Goal: Find specific page/section: Find specific page/section

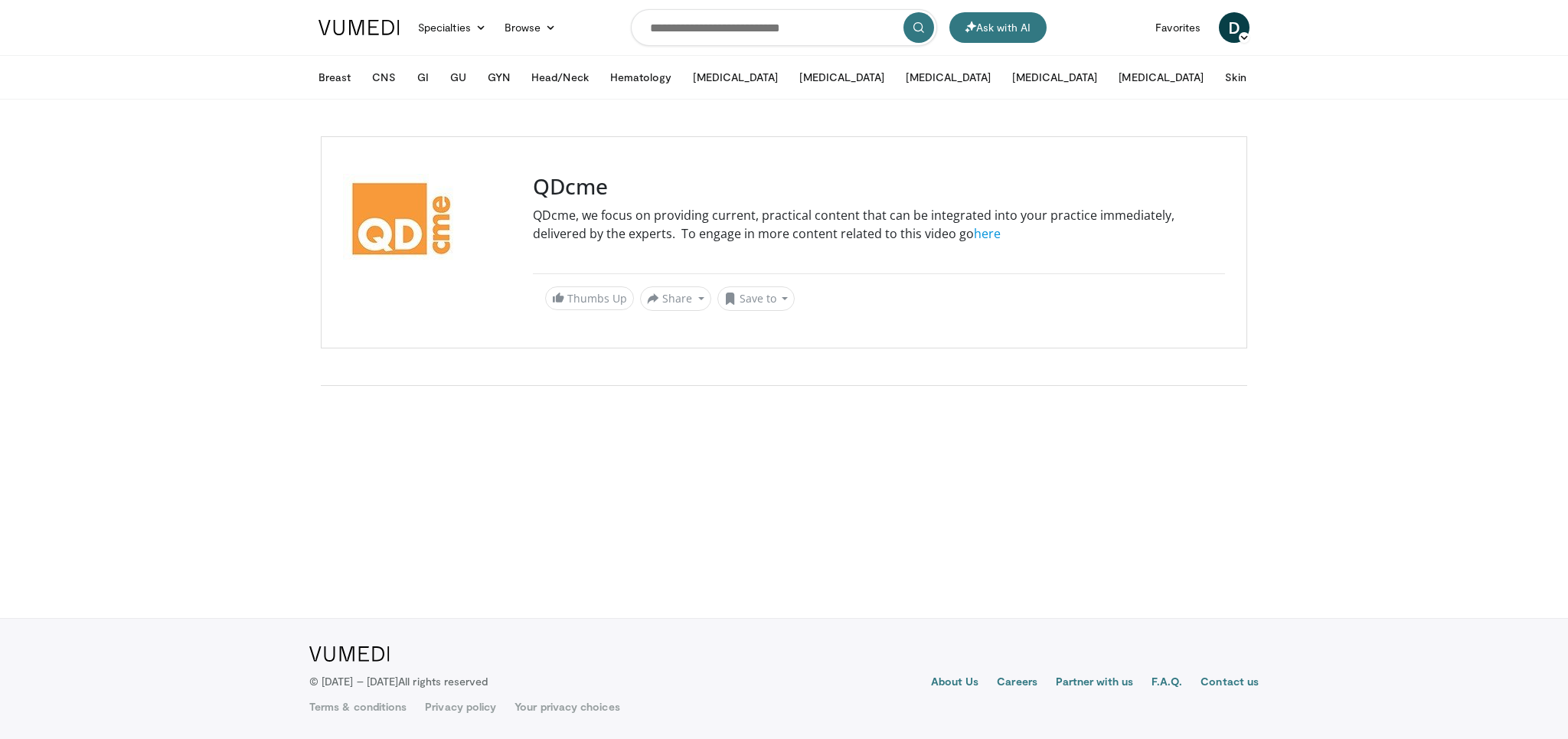
click at [576, 189] on h3 "QDcme" at bounding box center [879, 187] width 692 height 26
copy h3 "QDcme"
